Goal: Information Seeking & Learning: Understand process/instructions

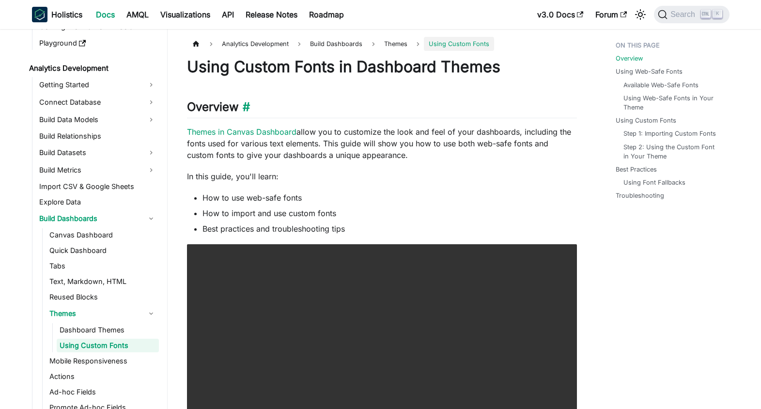
scroll to position [138, 0]
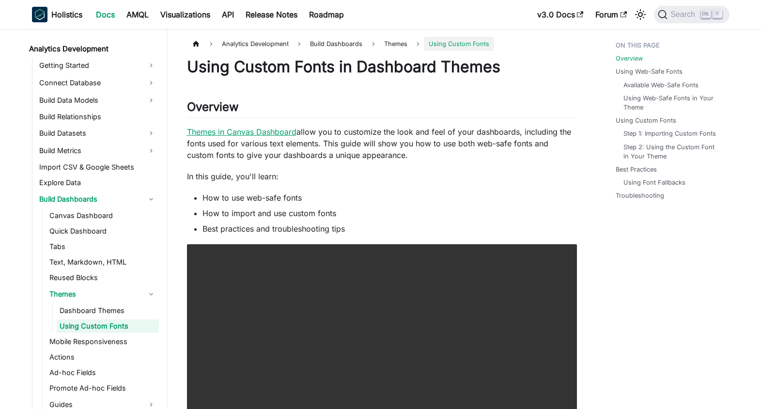
click at [283, 135] on link "Themes in Canvas Dashboard" at bounding box center [242, 132] width 110 height 10
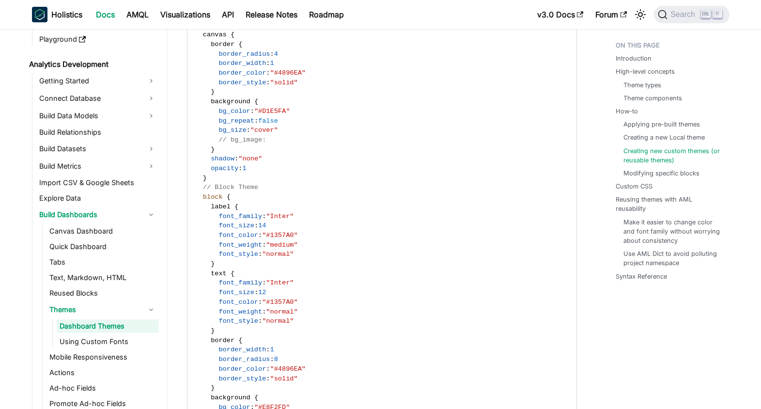
scroll to position [3198, 0]
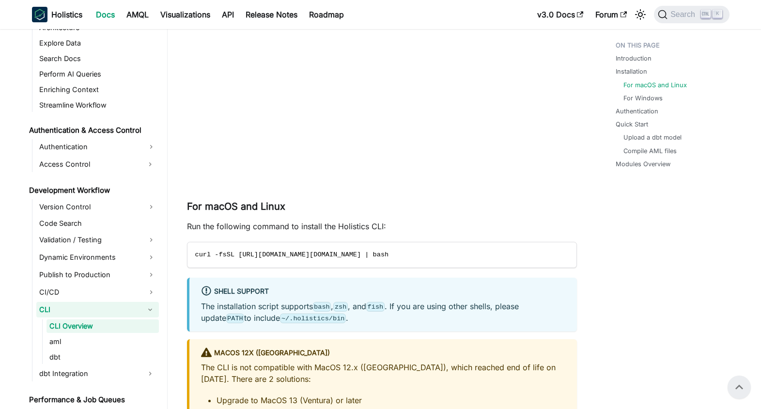
scroll to position [349, 0]
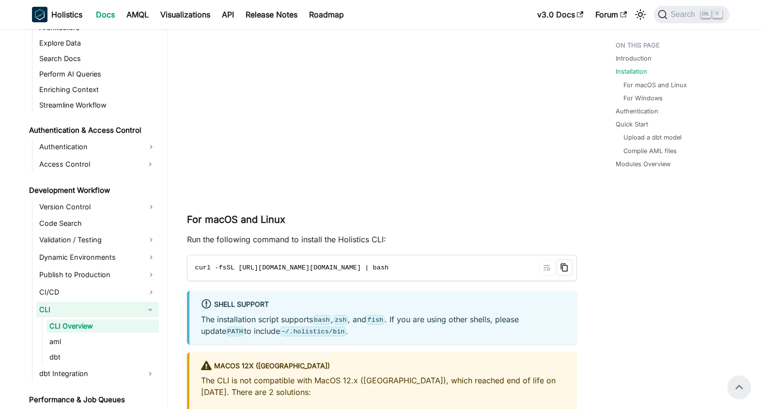
click at [564, 267] on icon "Copy code to clipboard" at bounding box center [564, 267] width 3 height 3
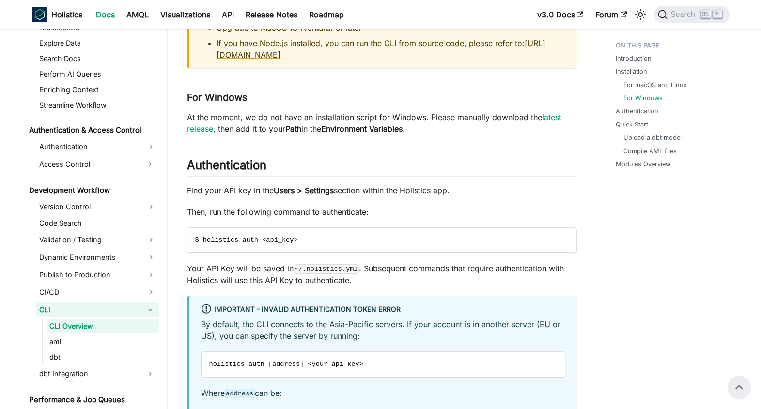
scroll to position [698, 0]
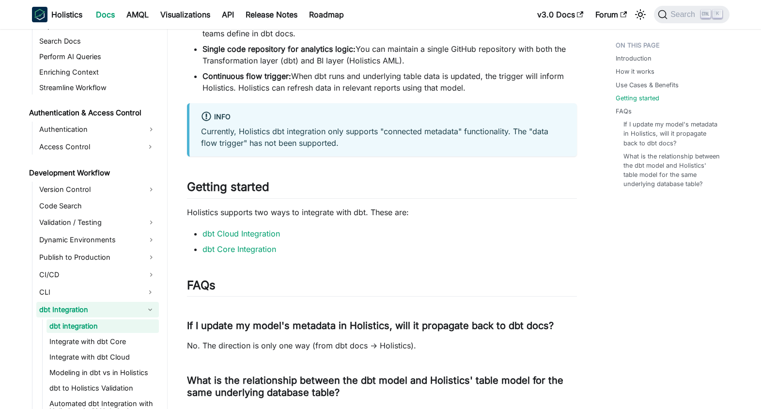
scroll to position [814, 0]
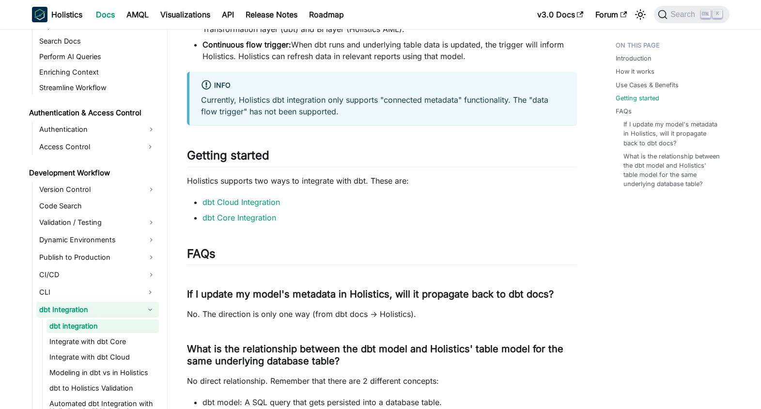
click at [262, 209] on ul "dbt Cloud Integration dbt Core Integration" at bounding box center [382, 209] width 390 height 27
click at [266, 218] on link "dbt Core Integration" at bounding box center [240, 218] width 74 height 10
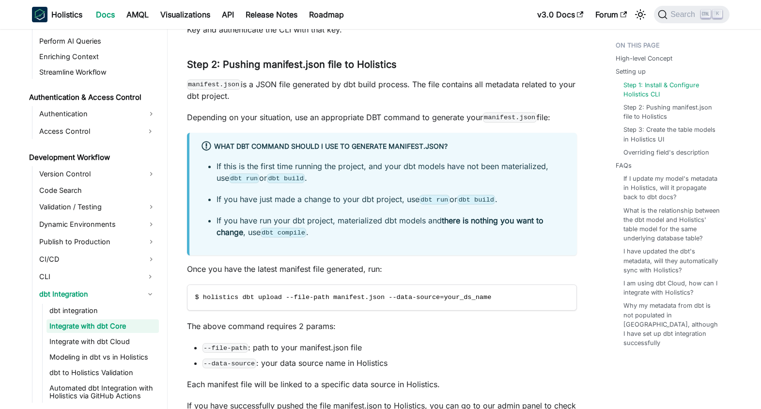
scroll to position [640, 0]
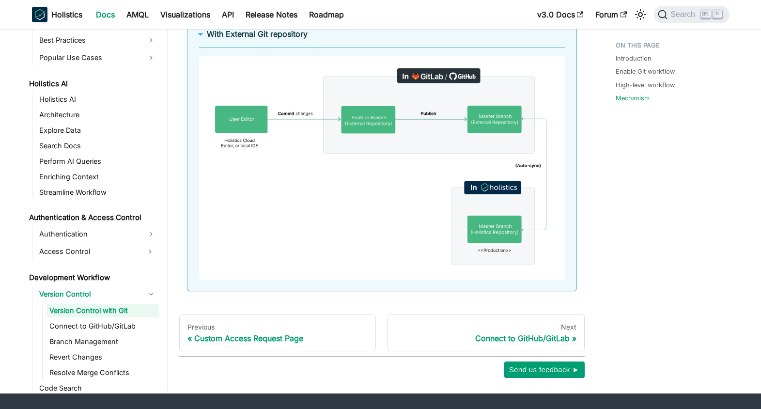
scroll to position [1786, 0]
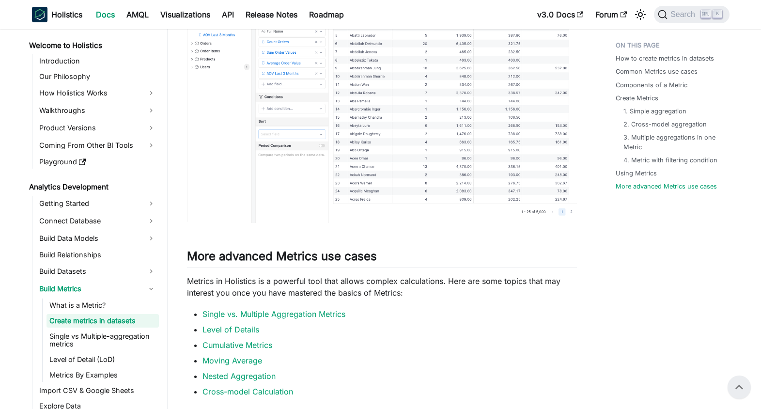
scroll to position [2442, 0]
